Goal: Navigation & Orientation: Find specific page/section

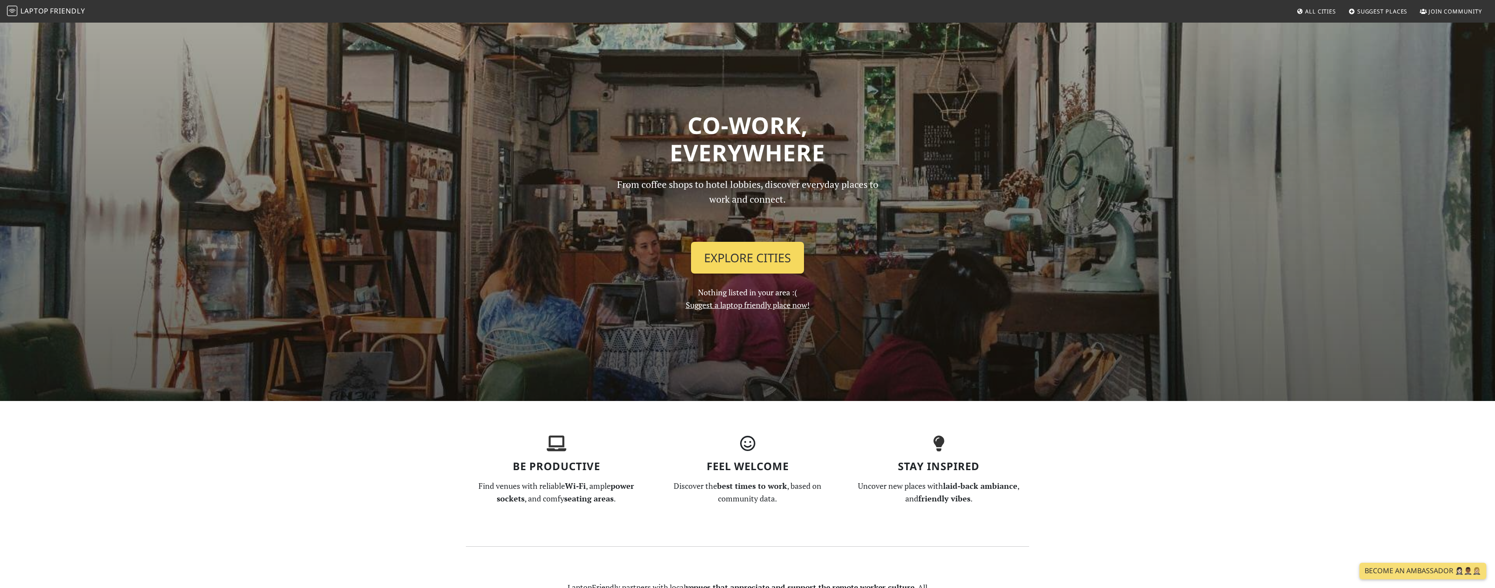
click at [770, 259] on link "Explore Cities" at bounding box center [747, 258] width 113 height 32
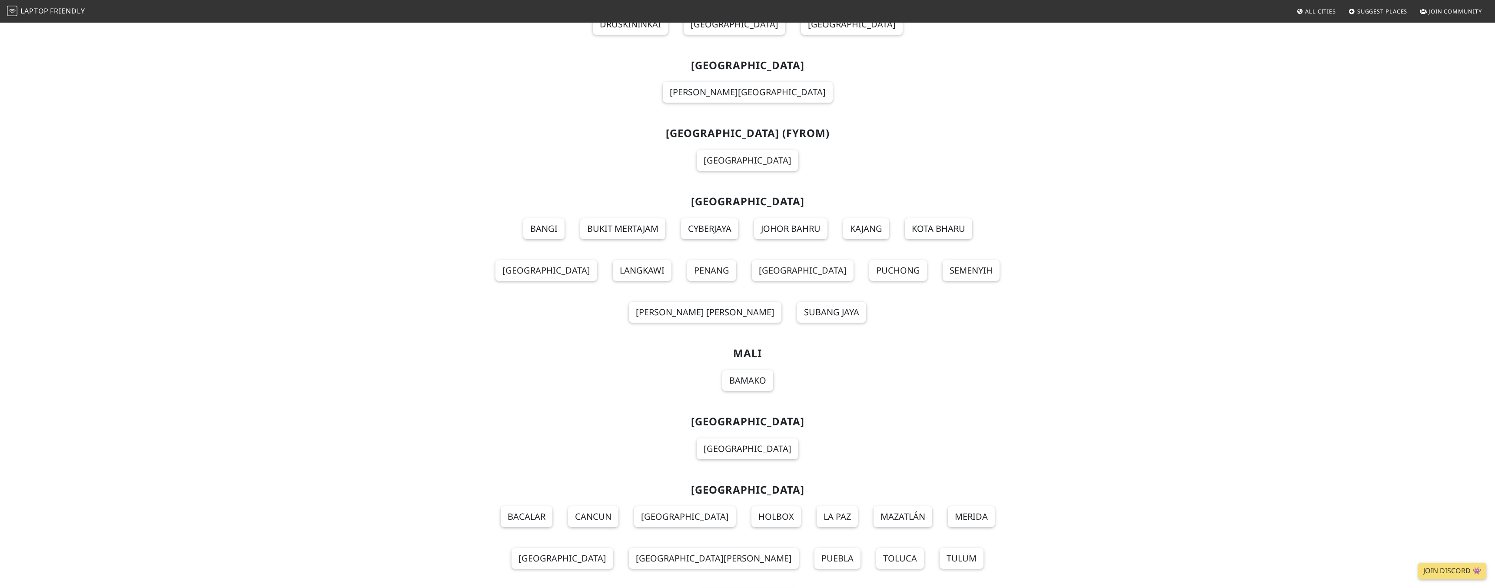
scroll to position [5626, 0]
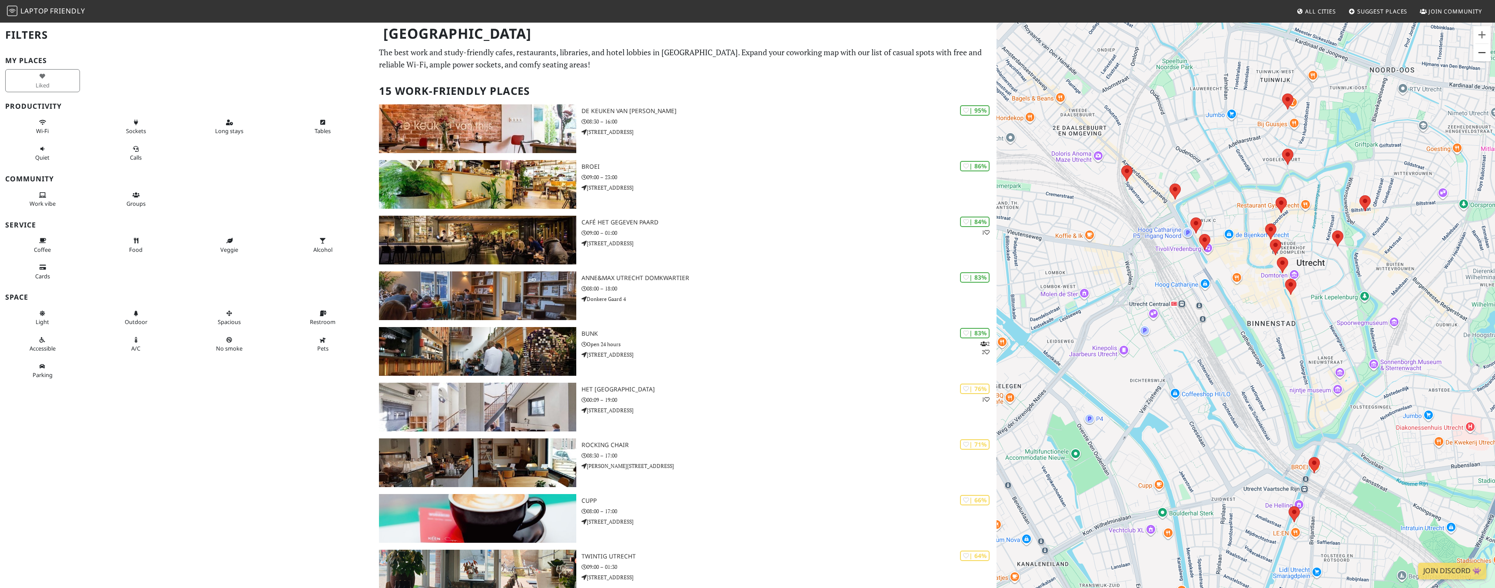
click at [1479, 54] on button "Uitzoomen" at bounding box center [1481, 52] width 17 height 17
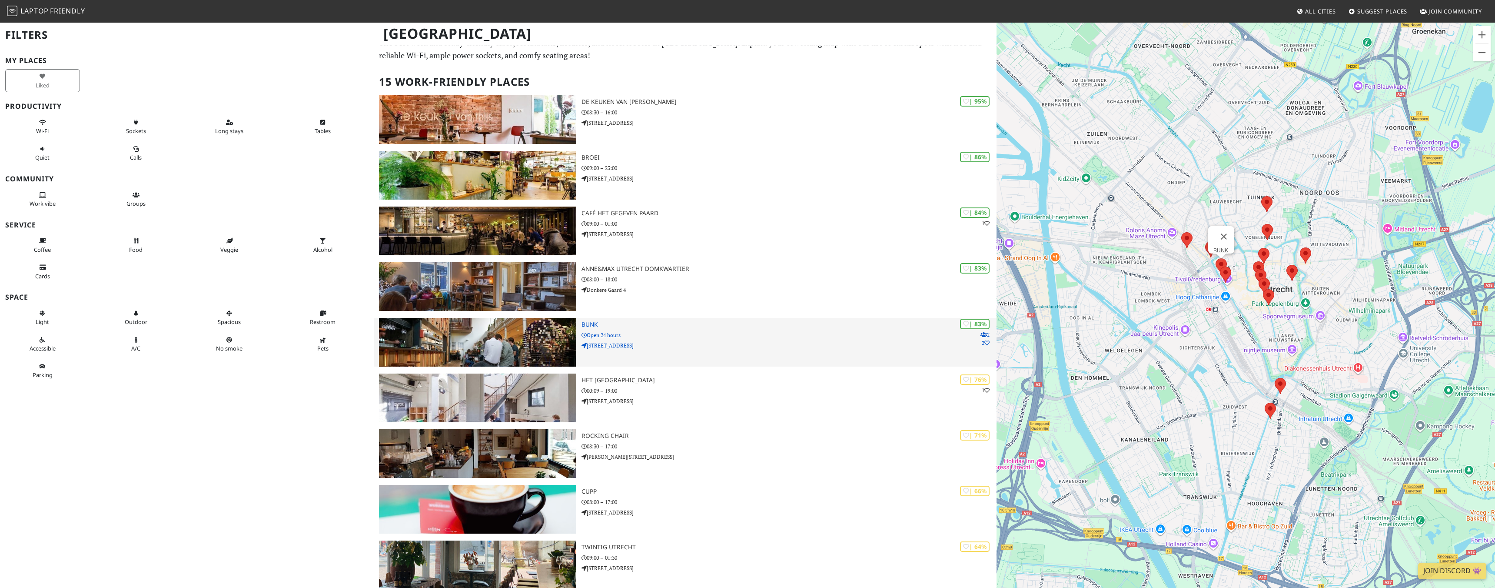
scroll to position [10, 0]
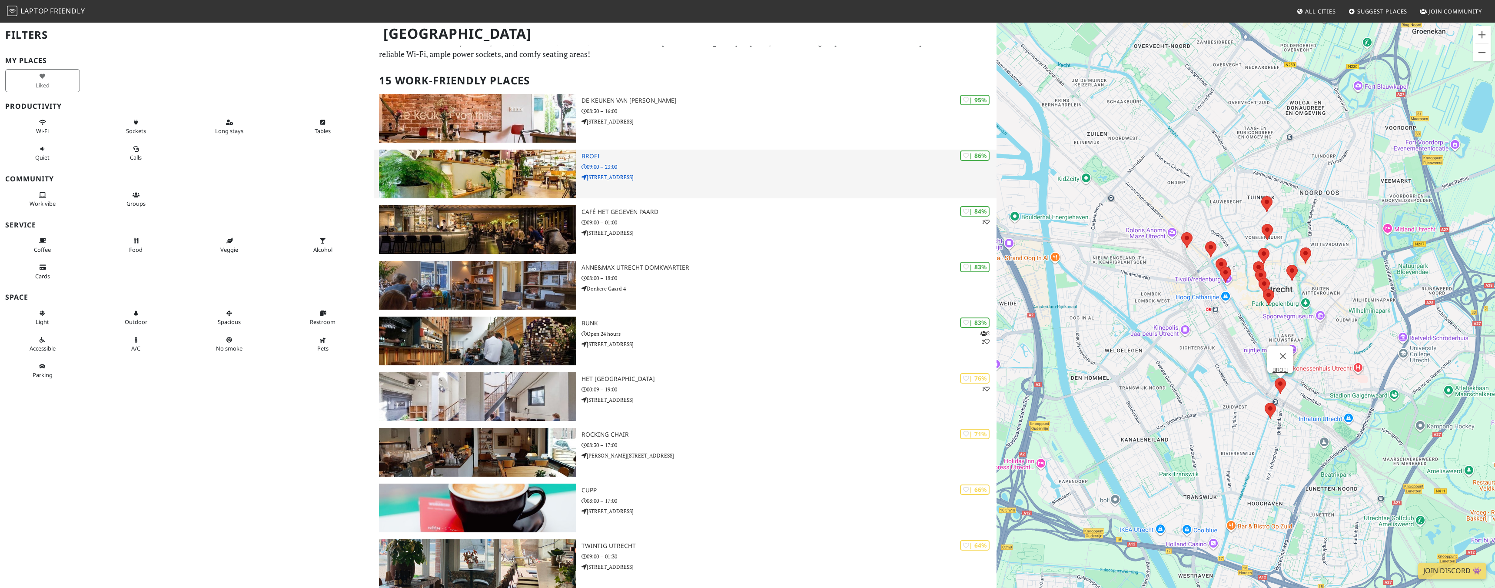
click at [506, 178] on img at bounding box center [477, 174] width 197 height 49
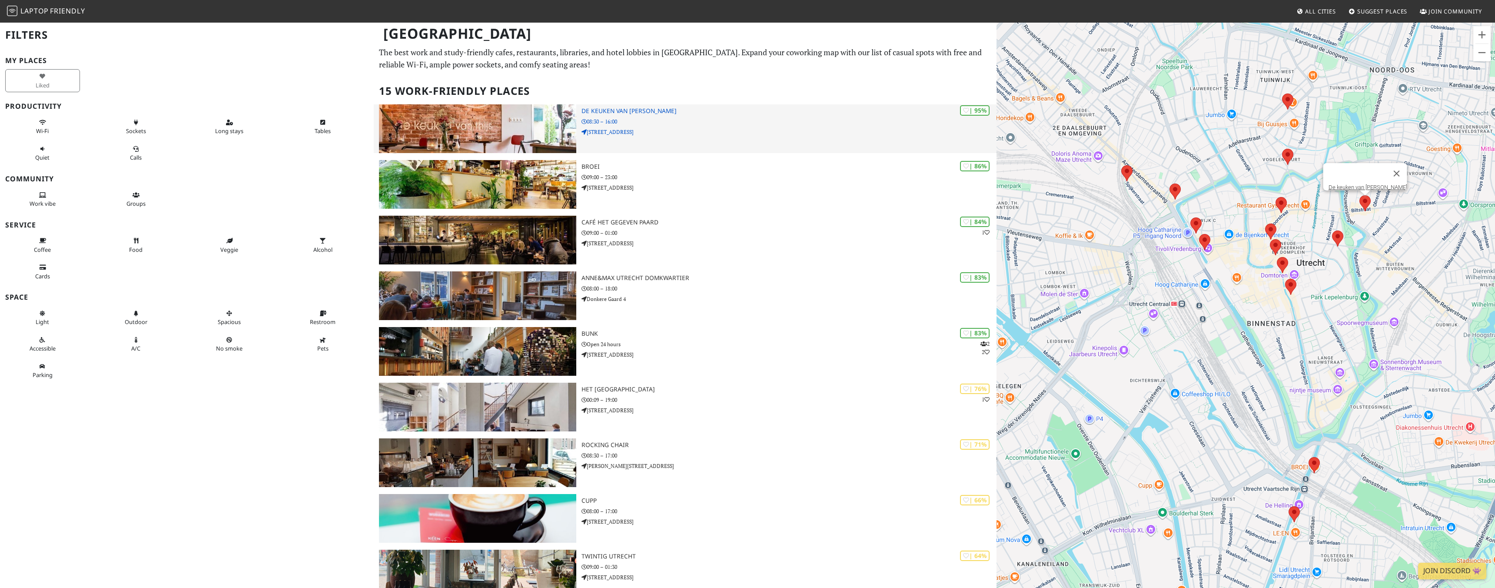
click at [644, 113] on h3 "De keuken van [PERSON_NAME]" at bounding box center [788, 110] width 415 height 7
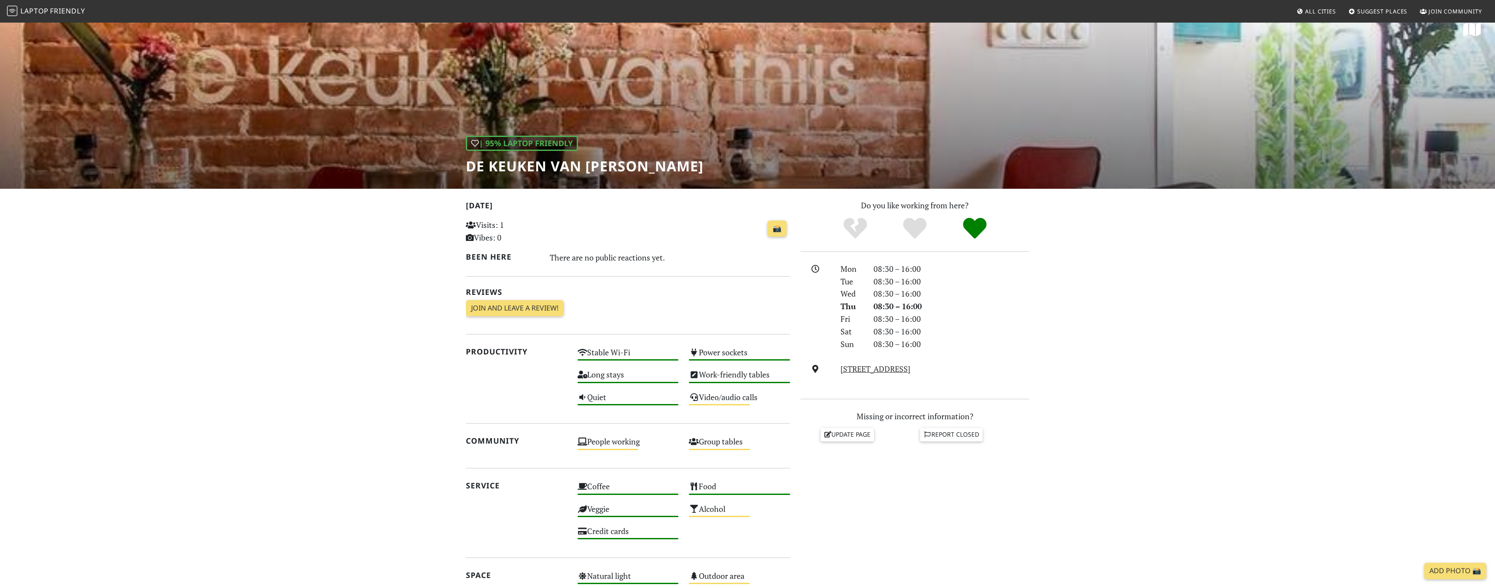
scroll to position [13, 0]
